Goal: Task Accomplishment & Management: Use online tool/utility

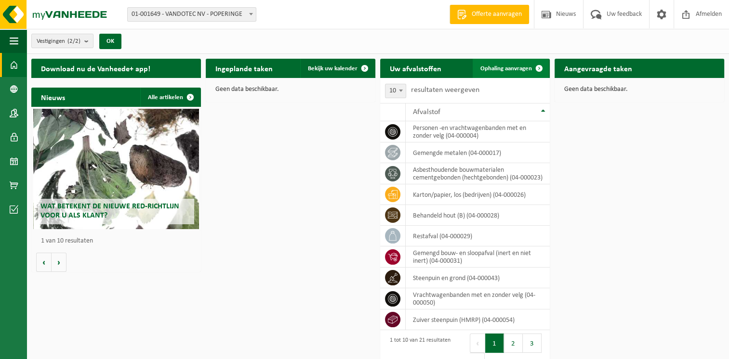
click at [505, 67] on span "Ophaling aanvragen" at bounding box center [506, 69] width 52 height 6
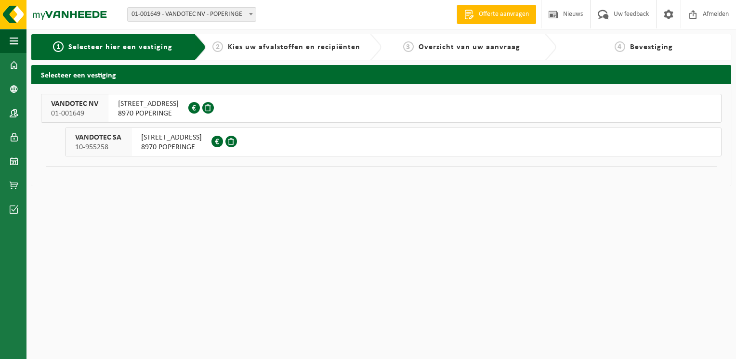
click at [146, 106] on span "NIJVERHEIDSSTRAAT 49" at bounding box center [148, 104] width 61 height 10
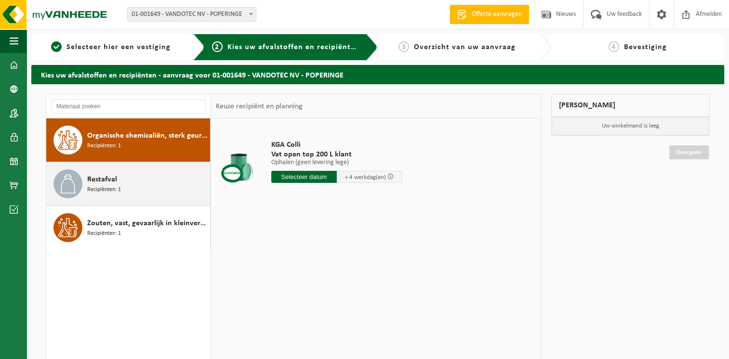
click at [107, 188] on span "Recipiënten: 1" at bounding box center [104, 190] width 34 height 9
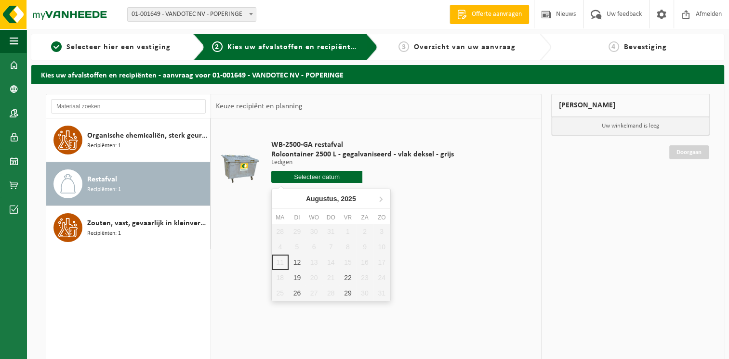
click at [305, 178] on input "text" at bounding box center [317, 177] width 92 height 12
click at [297, 261] on div "12" at bounding box center [297, 262] width 17 height 15
type input "Van [DATE]"
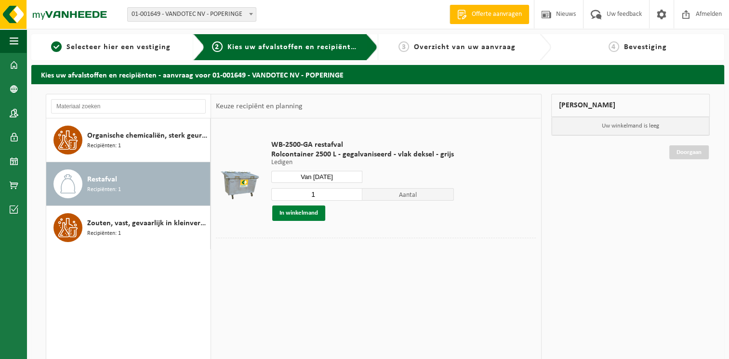
click at [294, 212] on button "In winkelmand" at bounding box center [298, 213] width 53 height 15
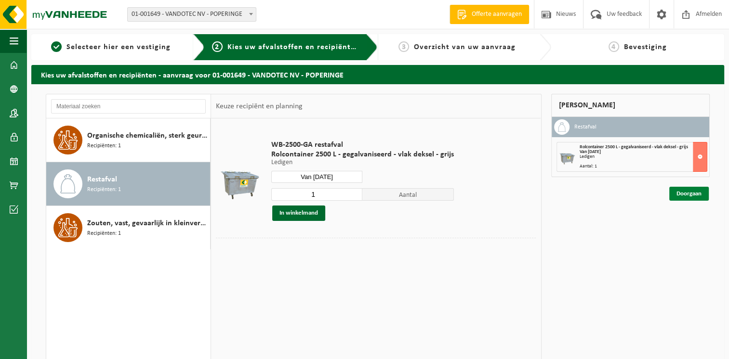
click at [692, 195] on link "Doorgaan" at bounding box center [689, 194] width 40 height 14
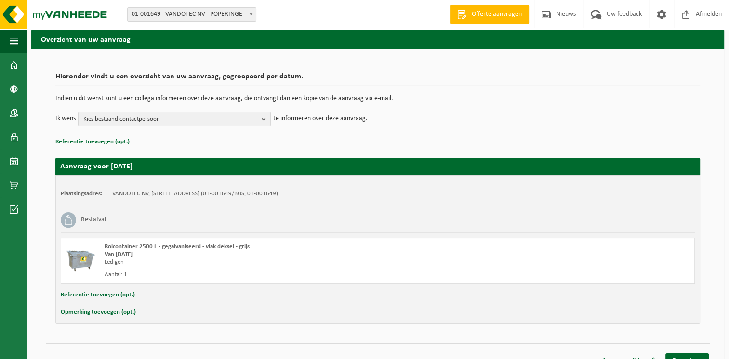
scroll to position [48, 0]
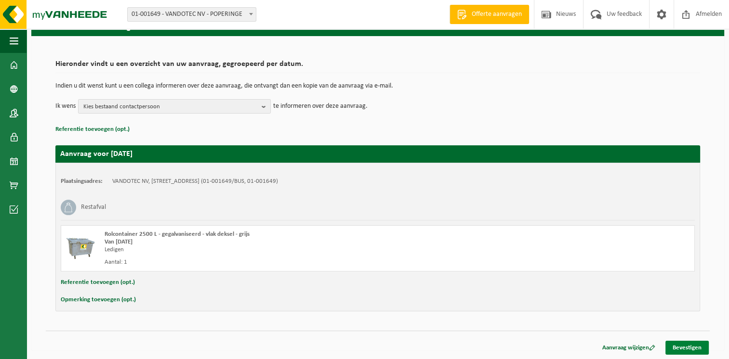
click at [684, 346] on link "Bevestigen" at bounding box center [686, 348] width 43 height 14
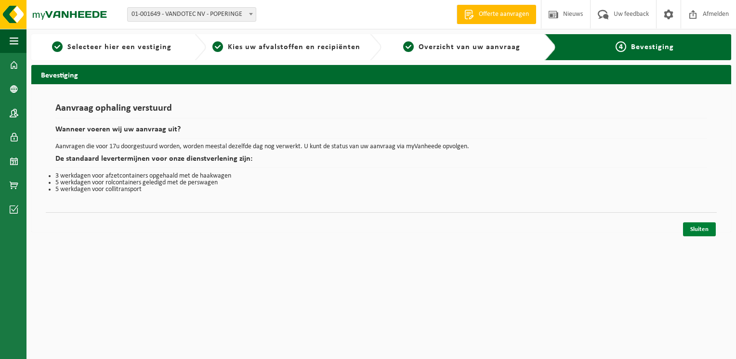
click at [700, 226] on link "Sluiten" at bounding box center [699, 230] width 33 height 14
